Goal: Task Accomplishment & Management: Use online tool/utility

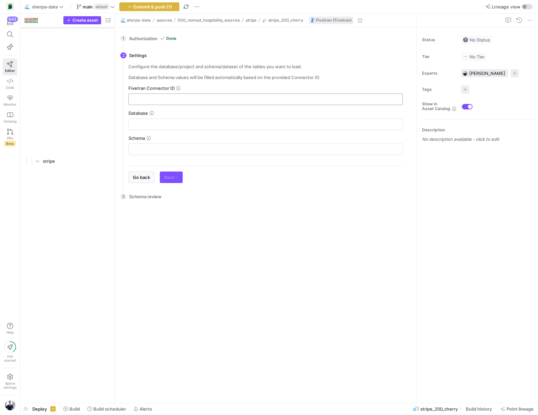
scroll to position [6578, 0]
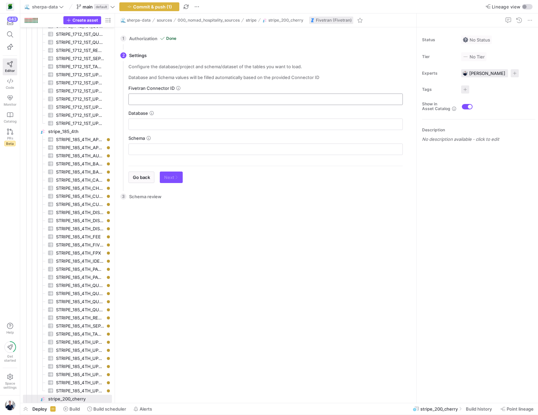
click at [162, 101] on input "text" at bounding box center [265, 98] width 263 height 5
click at [162, 100] on input "text" at bounding box center [265, 98] width 263 height 5
paste input "perceiving_humped"
type input "perceiving_humped"
type input "FIVETRAN_DB"
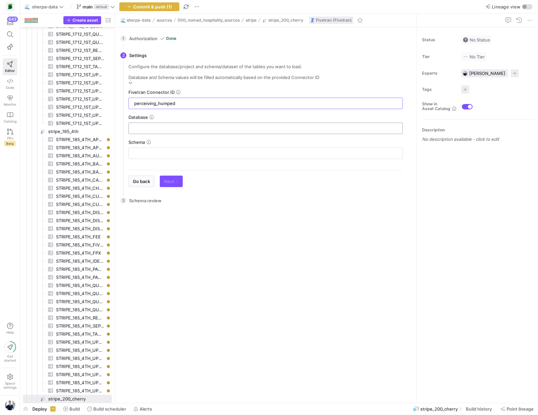
type input "STRIPE_200_CHERRY"
type input "perceiving_humped"
click at [170, 177] on span "Next" at bounding box center [171, 176] width 14 height 5
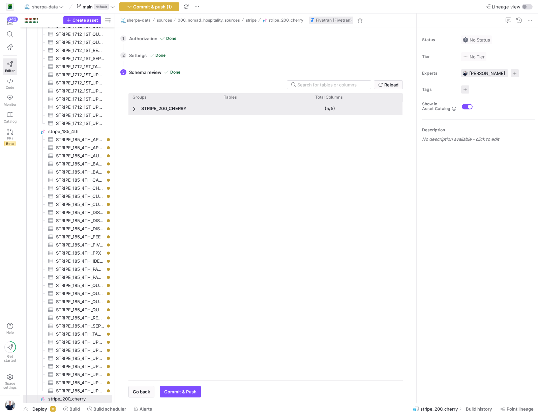
click at [133, 107] on span "Press SPACE to deselect this row." at bounding box center [135, 108] width 5 height 5
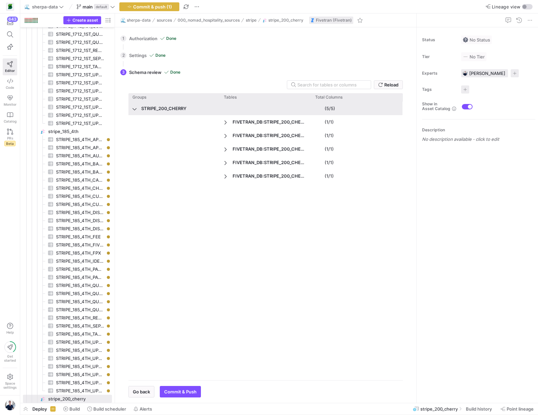
click at [133, 108] on span "Press SPACE to deselect this row." at bounding box center [135, 108] width 5 height 5
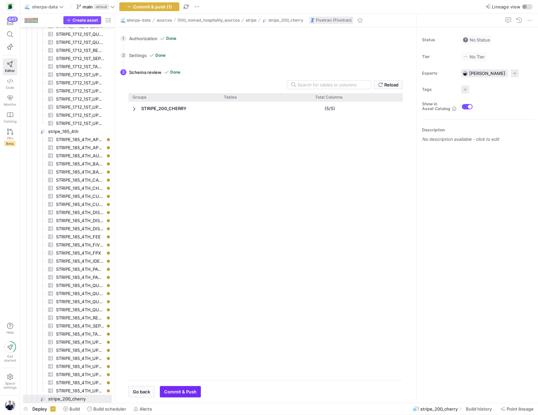
click at [179, 390] on span "Commit & Push" at bounding box center [180, 391] width 32 height 5
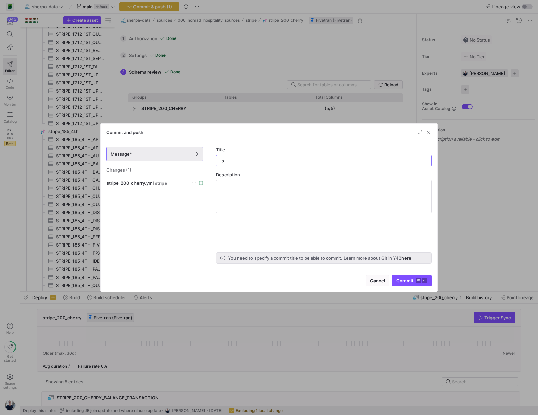
type input "s"
type input "200 cherry stripe"
